Goal: Information Seeking & Learning: Learn about a topic

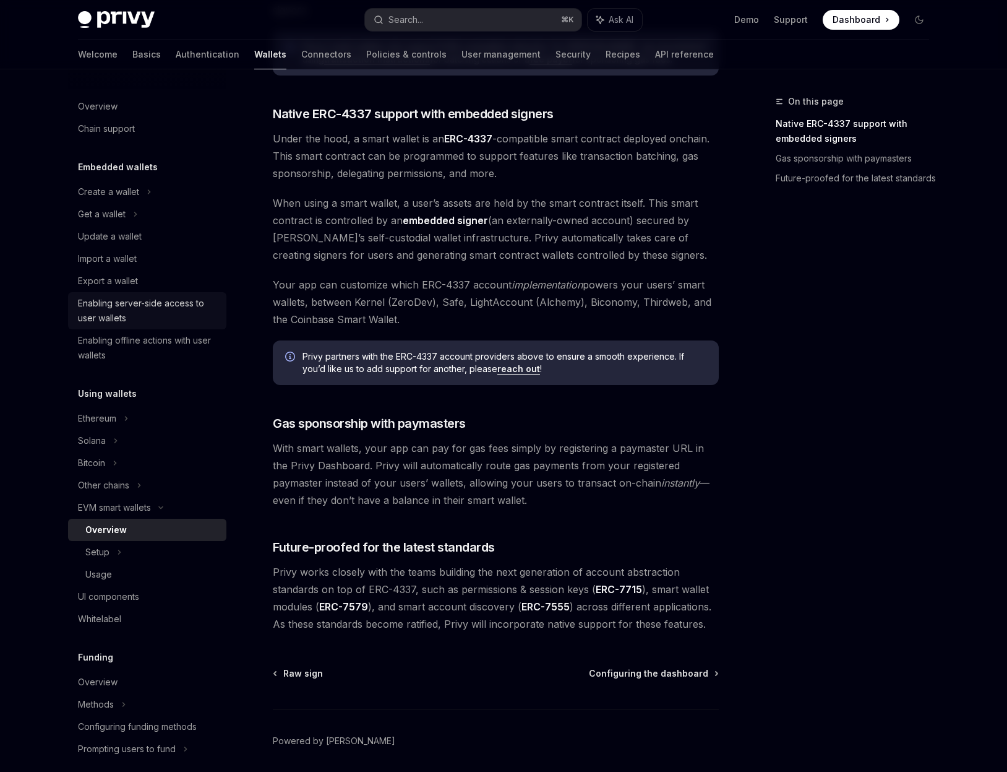
scroll to position [642, 0]
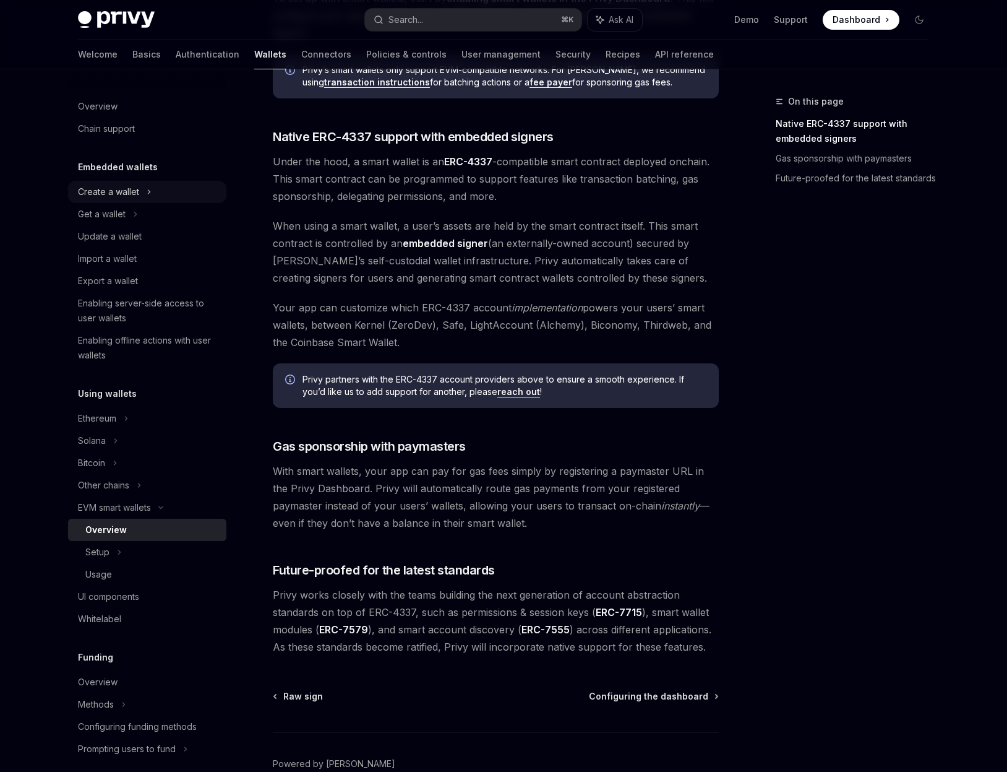
click at [118, 195] on div "Create a wallet" at bounding box center [108, 191] width 61 height 15
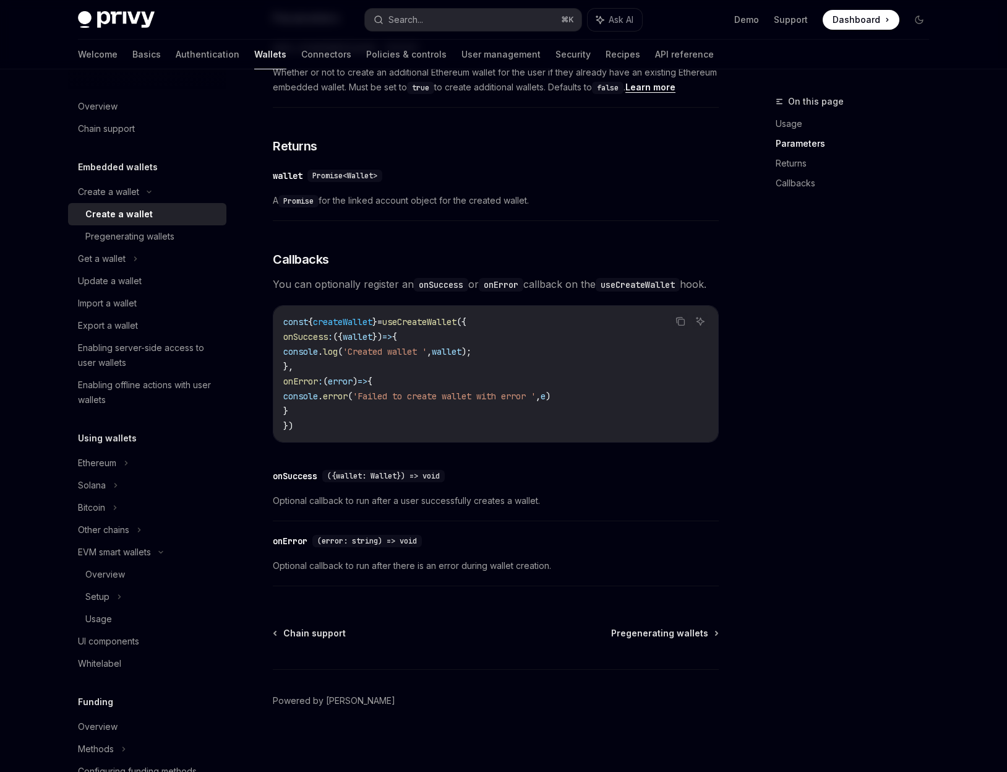
scroll to position [708, 0]
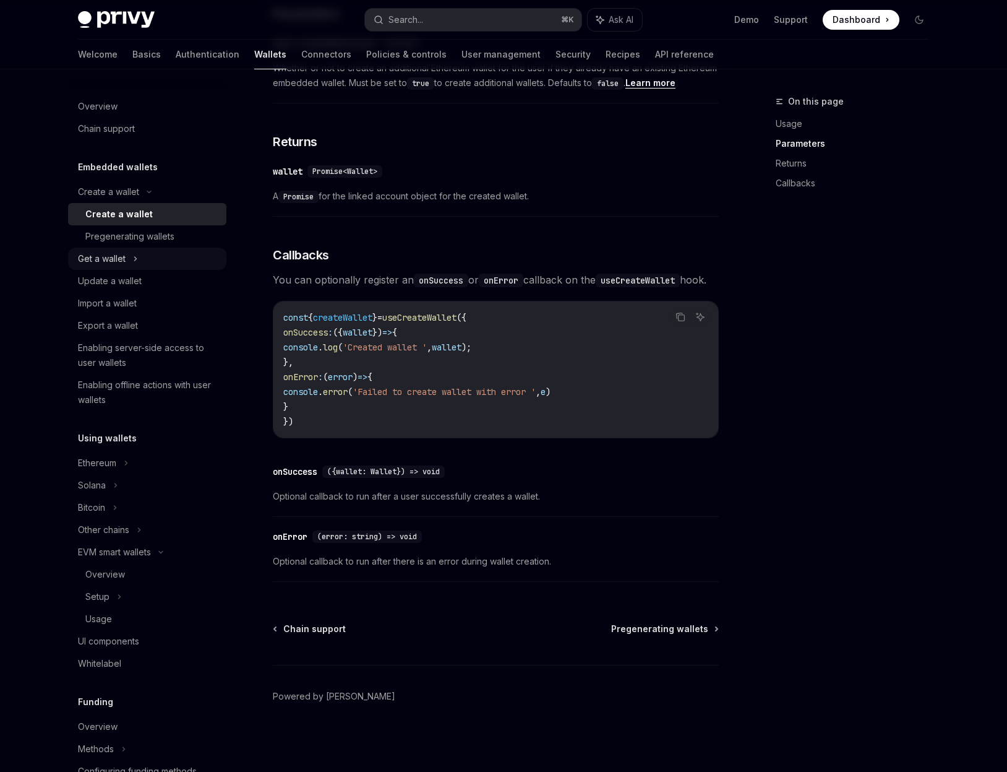
click at [136, 256] on icon at bounding box center [135, 258] width 5 height 15
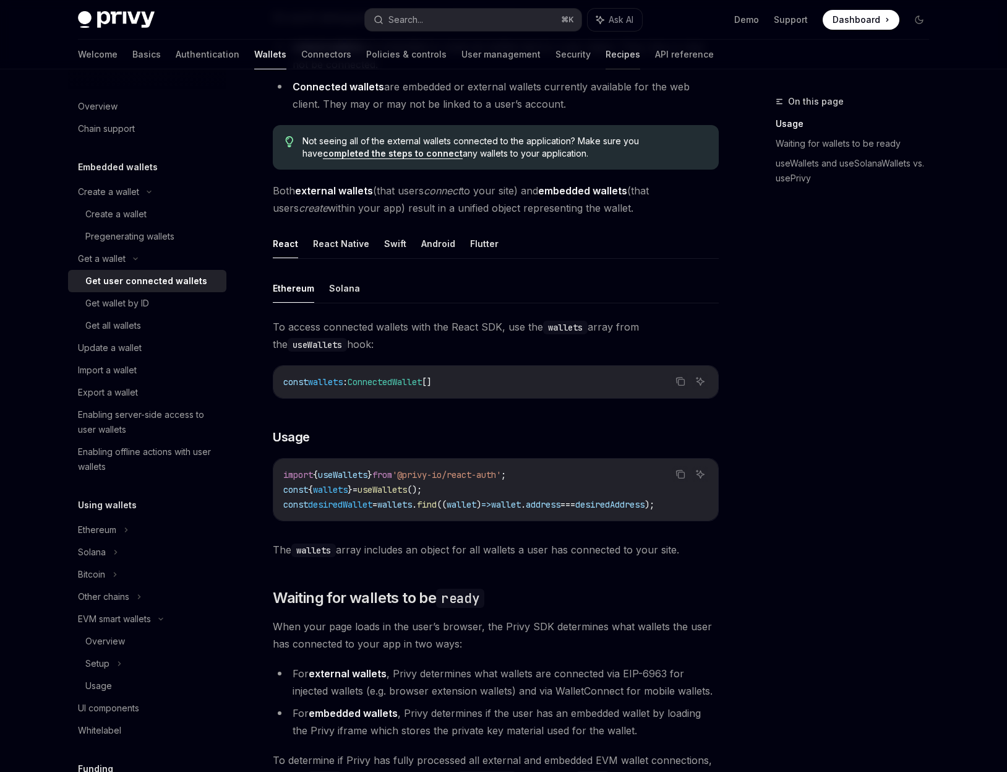
click at [606, 54] on link "Recipes" at bounding box center [623, 55] width 35 height 30
type textarea "*"
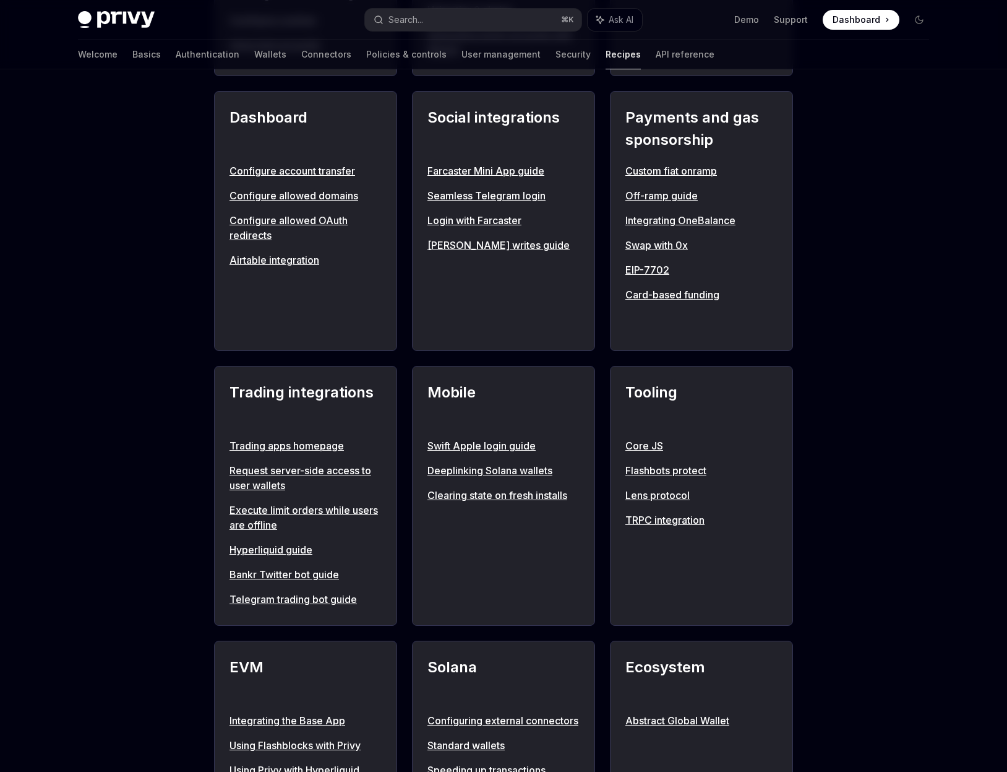
scroll to position [759, 0]
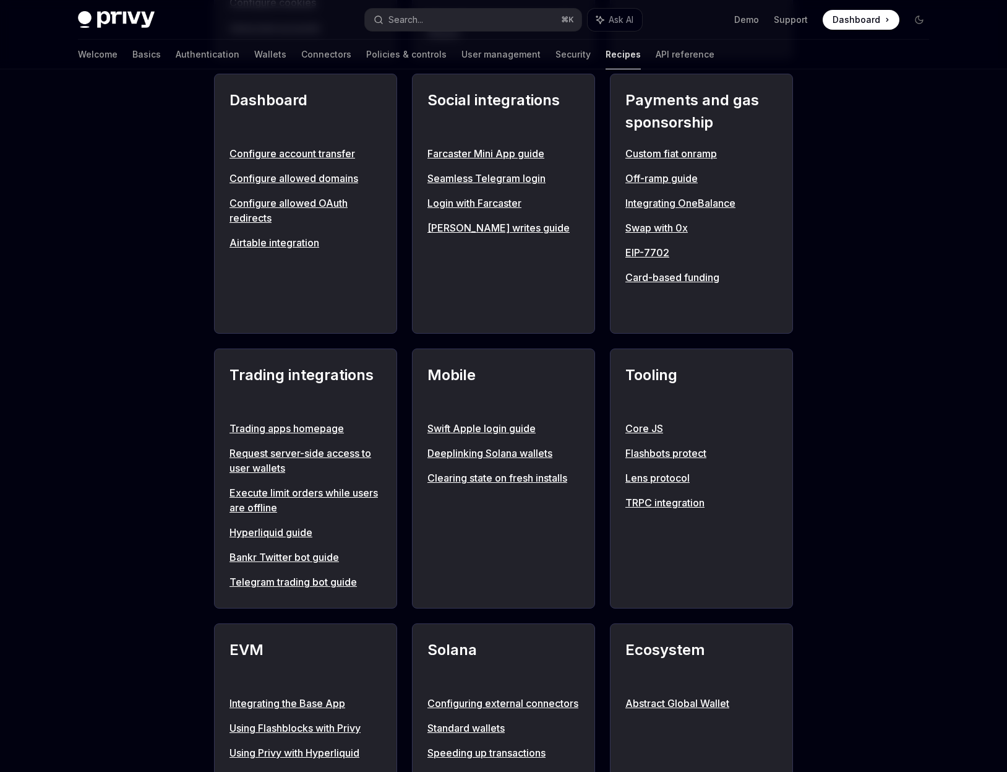
click at [824, 520] on div "**********" at bounding box center [503, 253] width 1007 height 1887
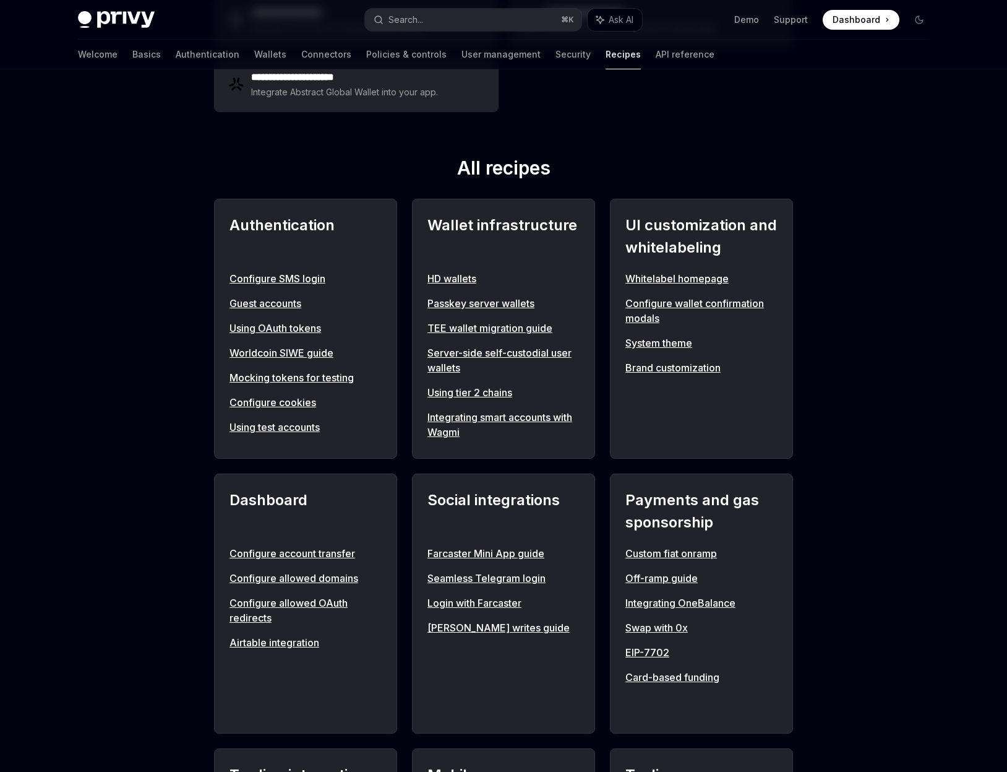
scroll to position [345, 0]
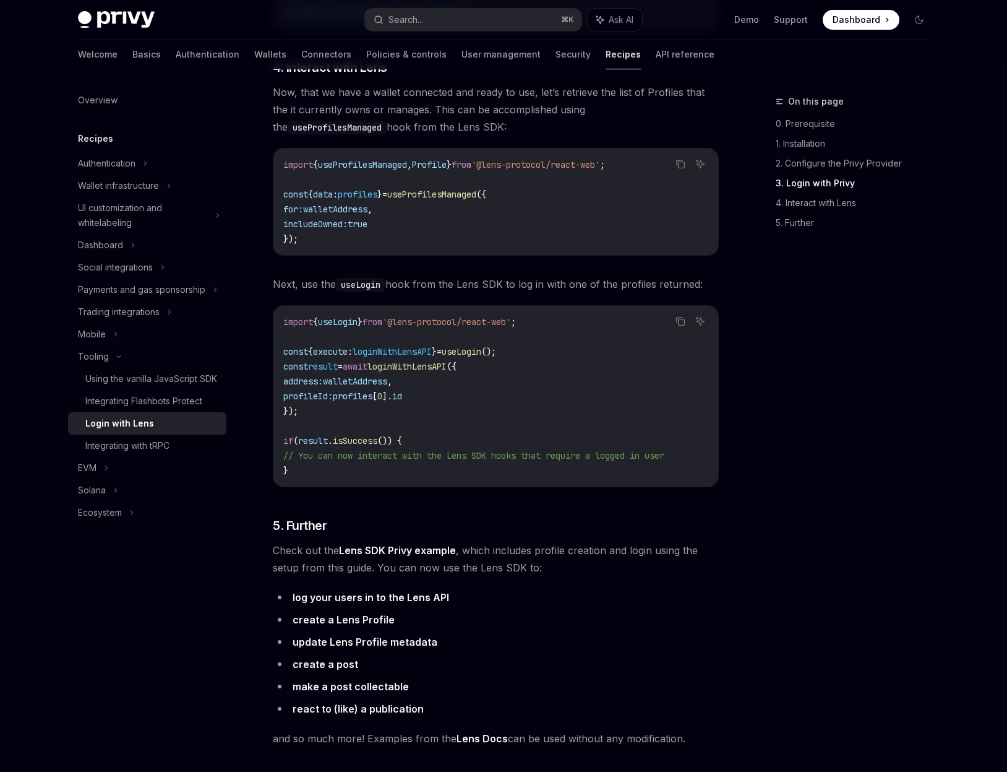
scroll to position [2915, 0]
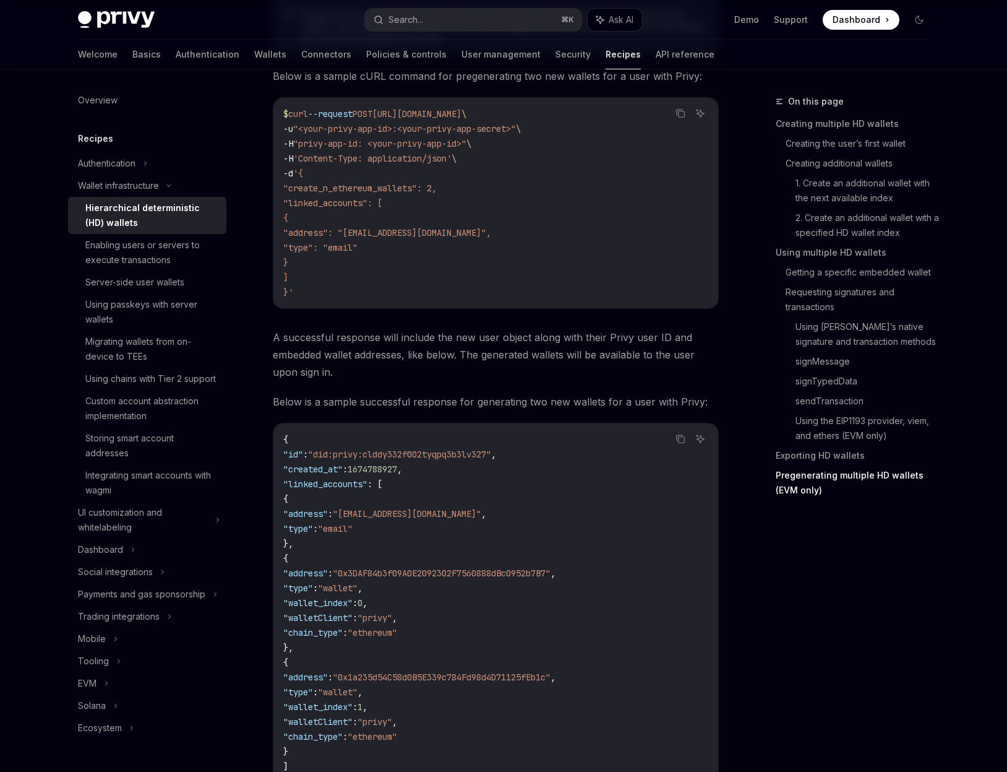
scroll to position [3786, 0]
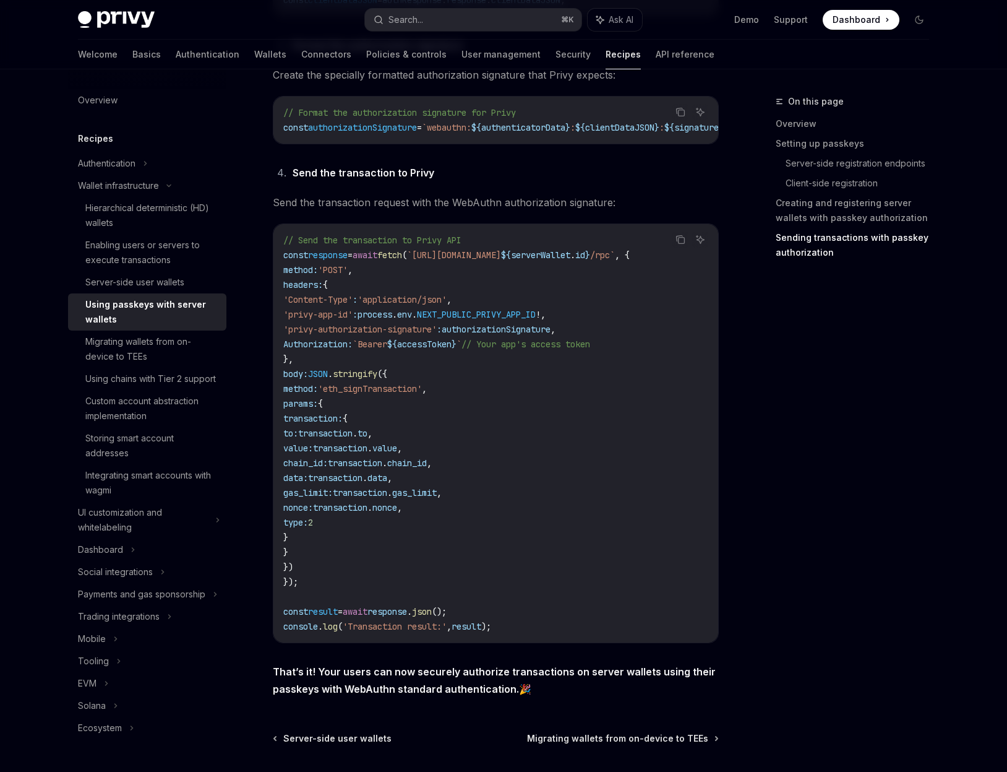
scroll to position [2237, 0]
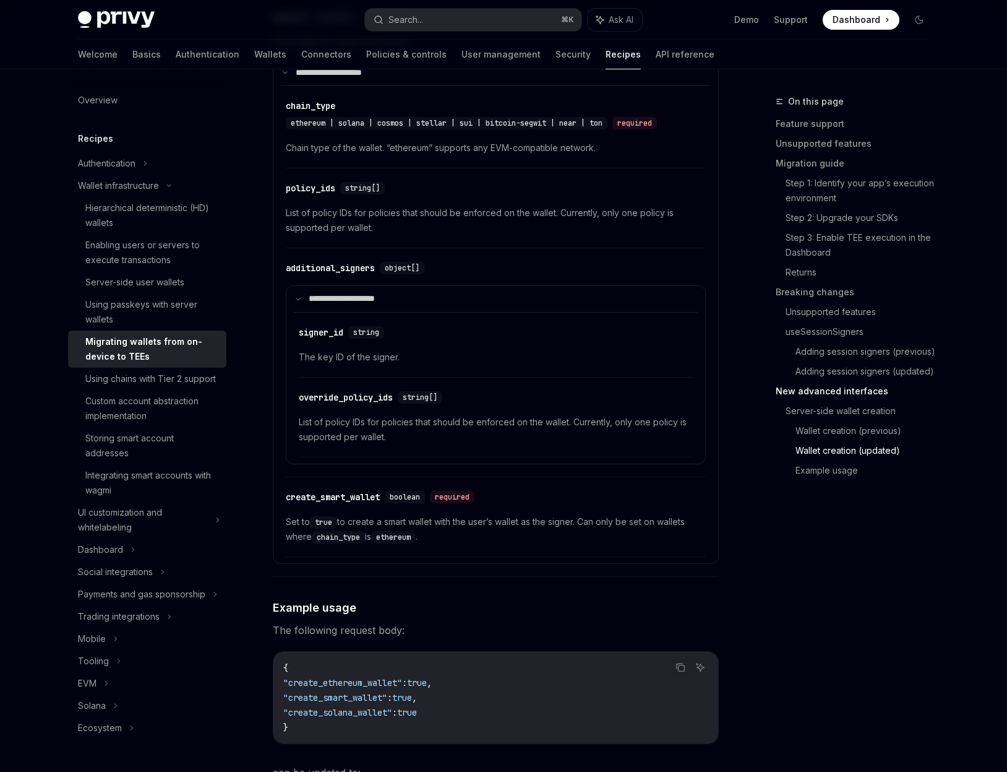
scroll to position [4002, 0]
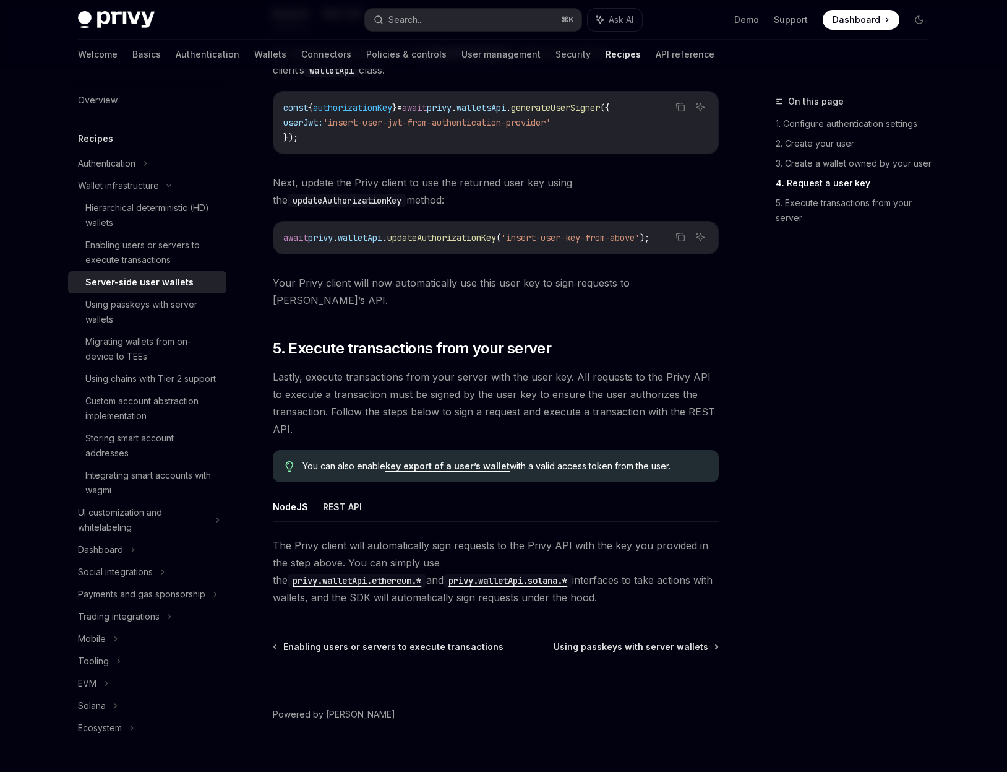
scroll to position [2105, 0]
